Goal: Obtain resource: Download file/media

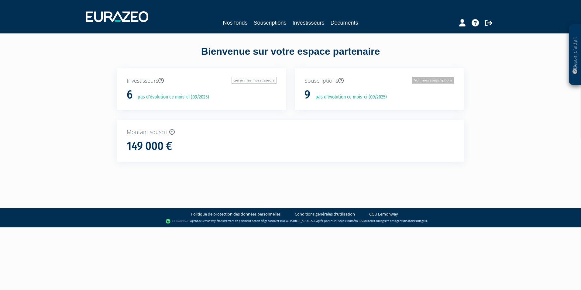
click at [431, 81] on link "Voir mes souscriptions" at bounding box center [434, 80] width 42 height 7
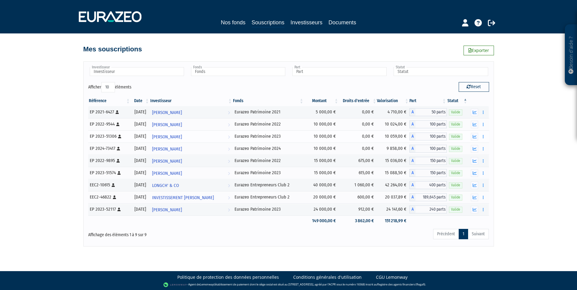
click at [119, 137] on icon at bounding box center [119, 137] width 3 height 4
click at [175, 137] on span "[PERSON_NAME]" at bounding box center [167, 136] width 30 height 11
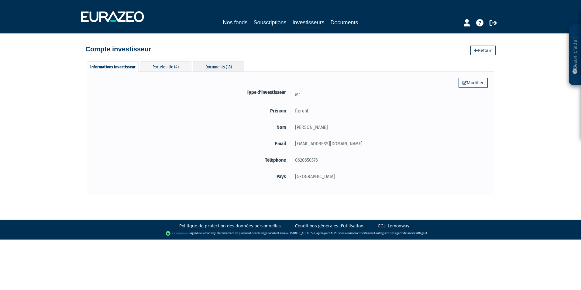
click at [221, 66] on div "Documents (18)" at bounding box center [219, 66] width 52 height 10
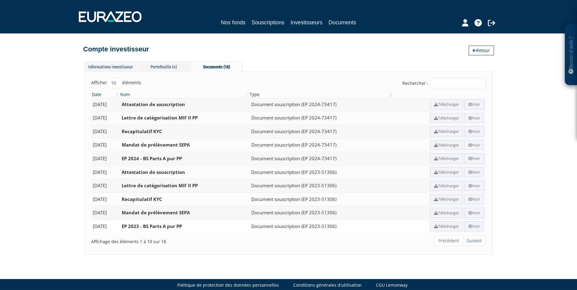
click at [474, 226] on link "Voir" at bounding box center [474, 226] width 20 height 10
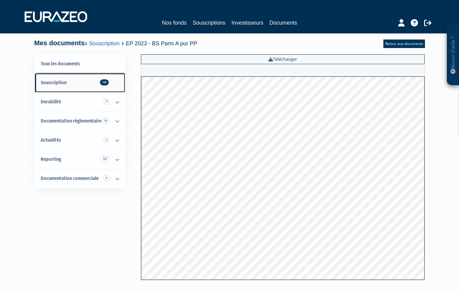
click at [62, 81] on span "Souscription 106" at bounding box center [54, 83] width 26 height 6
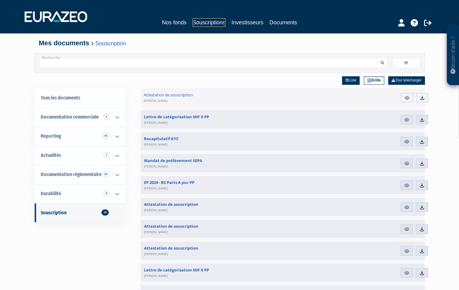
click at [206, 23] on link "Souscriptions" at bounding box center [209, 22] width 33 height 9
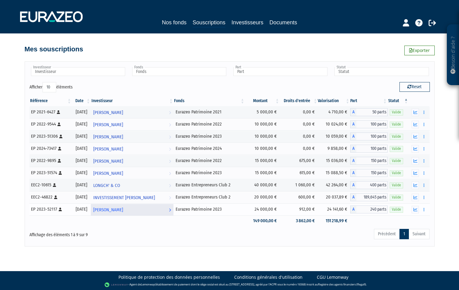
click at [117, 210] on span "STEPHANE LISSARRE" at bounding box center [108, 209] width 30 height 11
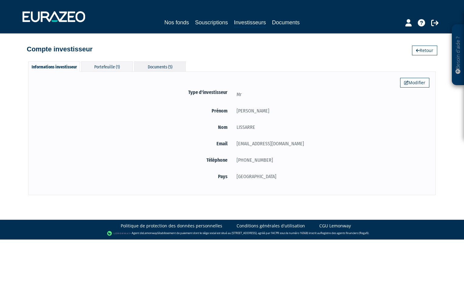
click at [159, 65] on div "Documents (5)" at bounding box center [160, 66] width 52 height 10
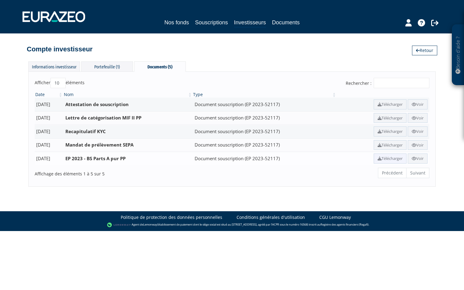
click at [386, 159] on link "Télécharger" at bounding box center [390, 159] width 33 height 10
click at [217, 21] on link "Souscriptions" at bounding box center [211, 22] width 33 height 9
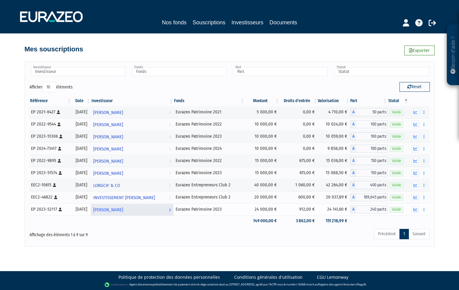
scroll to position [1, 0]
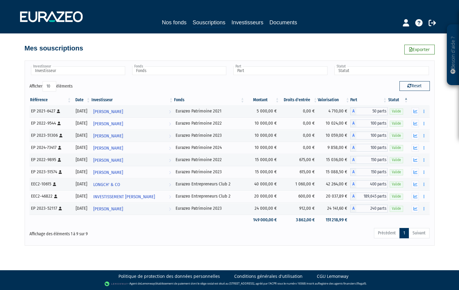
click at [421, 235] on ul "Précédent 1 Suivant" at bounding box center [402, 233] width 56 height 10
click at [122, 200] on span "INVESTISSEMENT [PERSON_NAME]" at bounding box center [124, 196] width 62 height 11
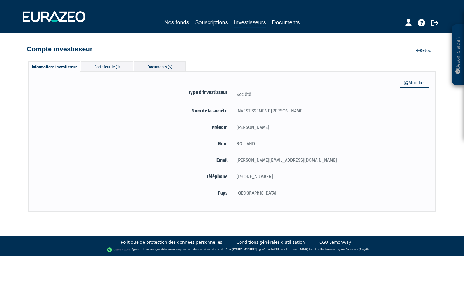
click at [161, 67] on div "Documents (4)" at bounding box center [160, 66] width 52 height 10
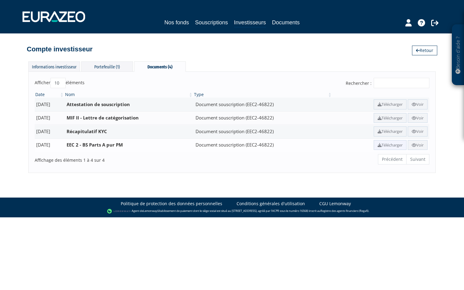
click at [385, 146] on link "Télécharger" at bounding box center [390, 145] width 33 height 10
